Goal: Task Accomplishment & Management: Use online tool/utility

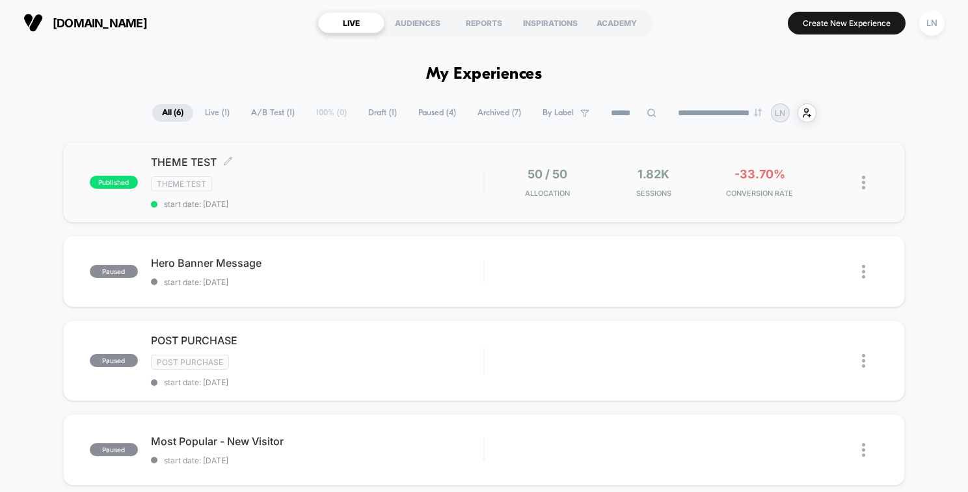
click at [364, 199] on span "start date: [DATE]" at bounding box center [317, 204] width 333 height 10
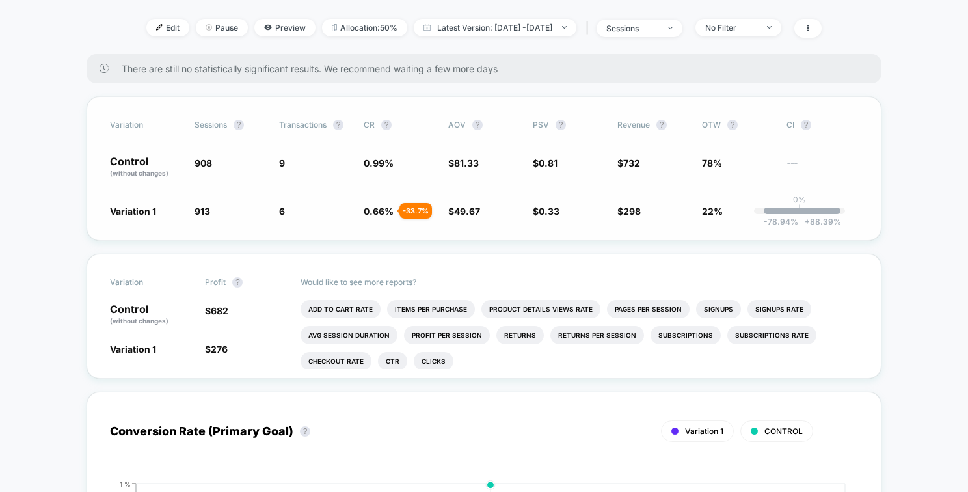
scroll to position [211, 0]
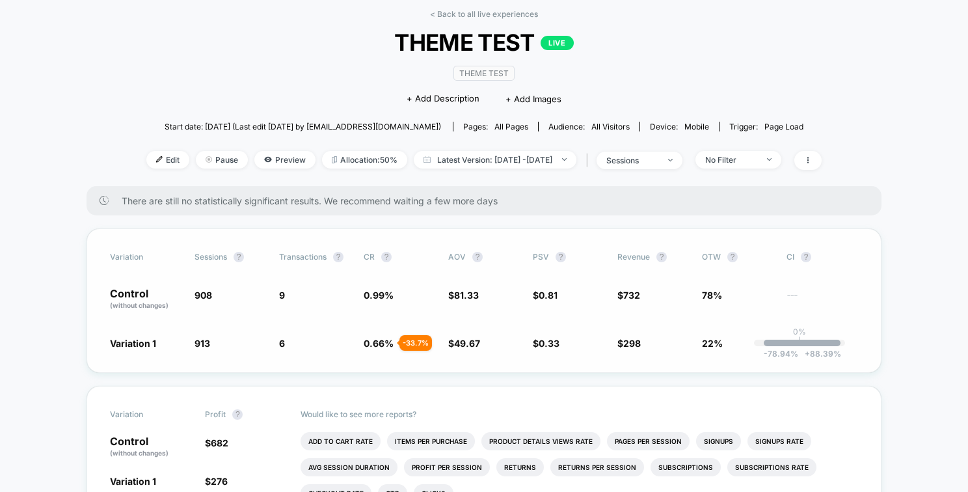
scroll to position [57, 0]
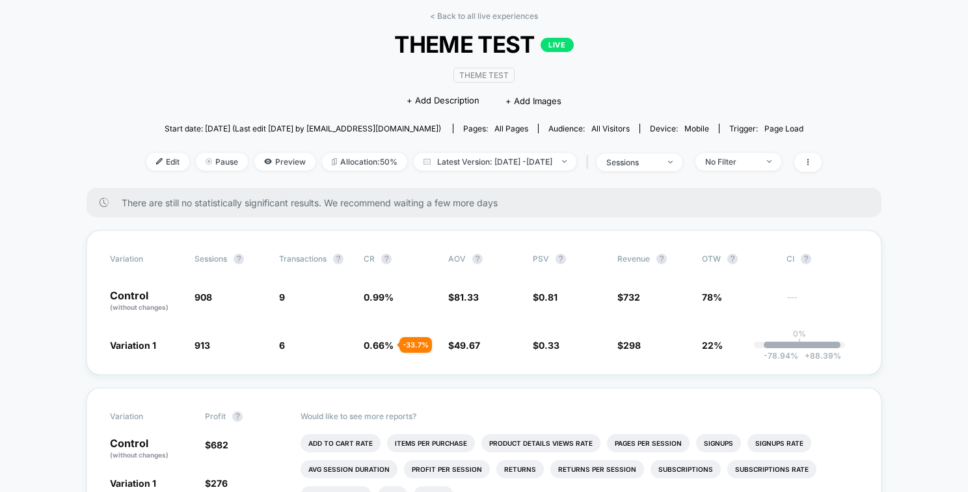
click at [347, 72] on div "Theme Test Click to edit experience details + Add Description + Add Images" at bounding box center [484, 87] width 405 height 59
click at [455, 22] on div "< Back to all live experiences THEME TEST LIVE Theme Test Click to edit experie…" at bounding box center [483, 99] width 675 height 177
click at [453, 16] on link "< Back to all live experiences" at bounding box center [484, 16] width 108 height 10
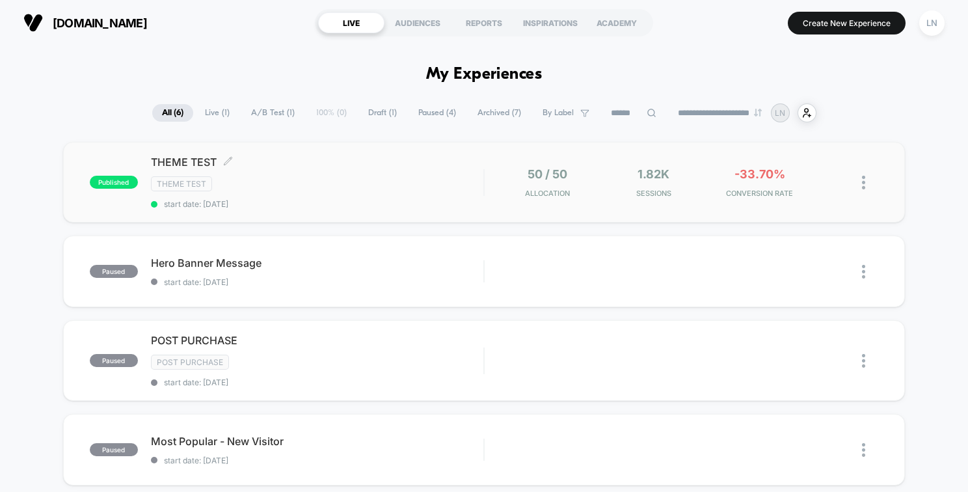
click at [476, 189] on div "Theme Test" at bounding box center [317, 183] width 333 height 15
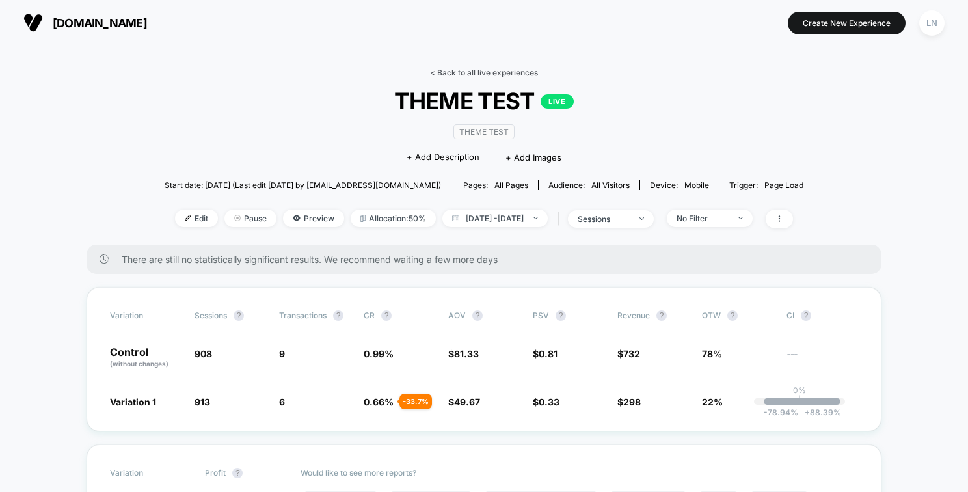
click at [485, 70] on link "< Back to all live experiences" at bounding box center [484, 73] width 108 height 10
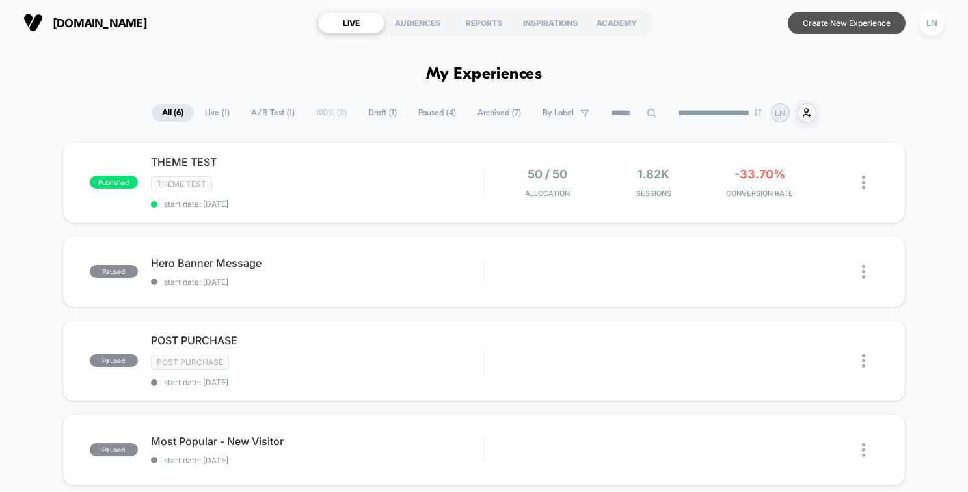
click at [826, 26] on button "Create New Experience" at bounding box center [847, 23] width 118 height 23
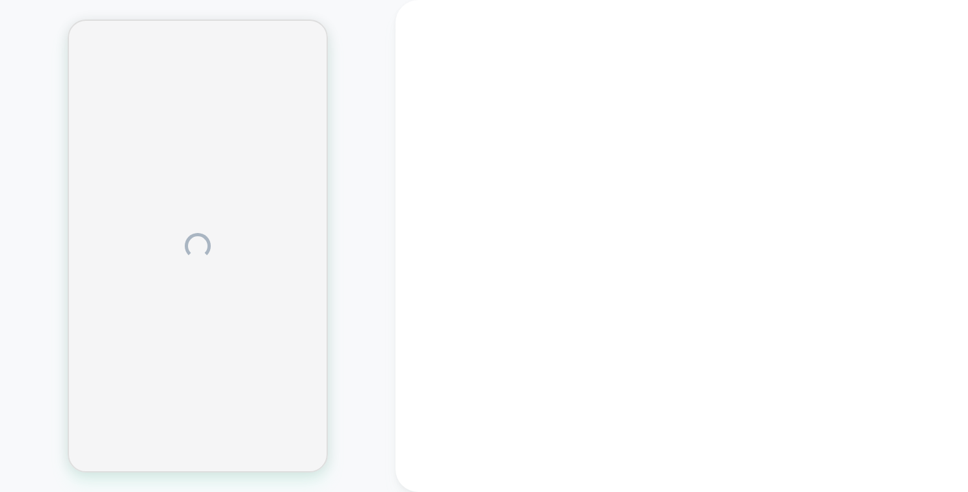
click at [359, 183] on div at bounding box center [198, 246] width 396 height 466
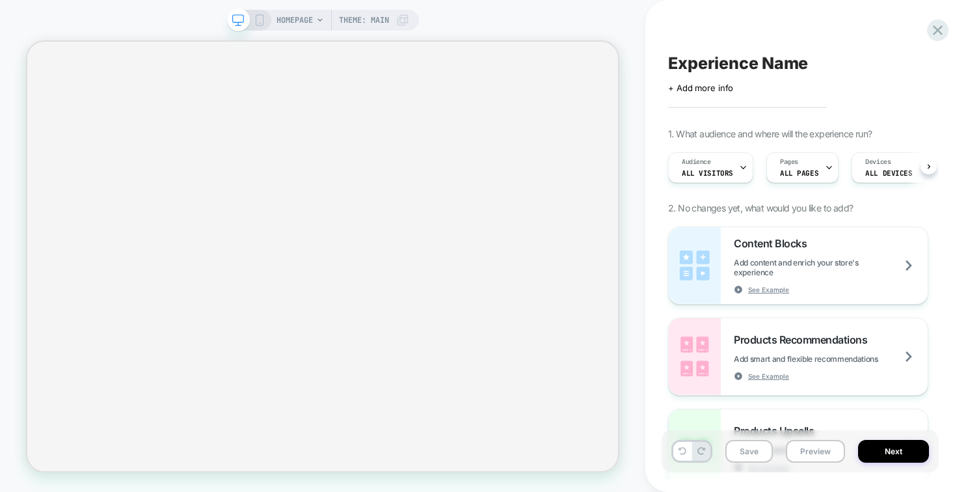
scroll to position [0, 1]
